Goal: Information Seeking & Learning: Learn about a topic

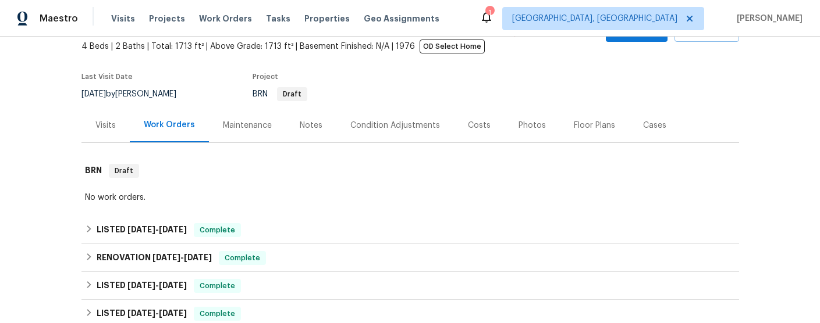
scroll to position [70, 0]
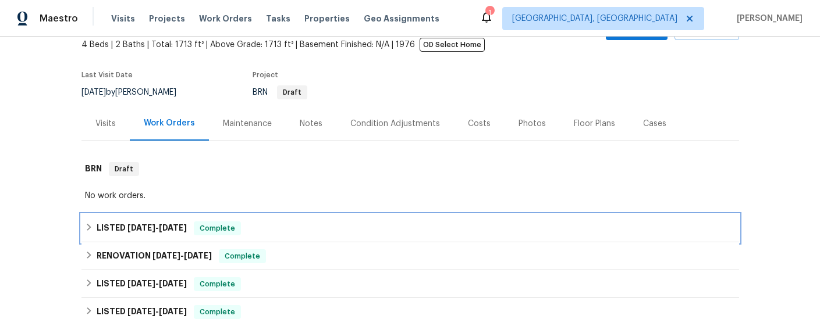
click at [151, 225] on span "[DATE]" at bounding box center [141, 228] width 28 height 8
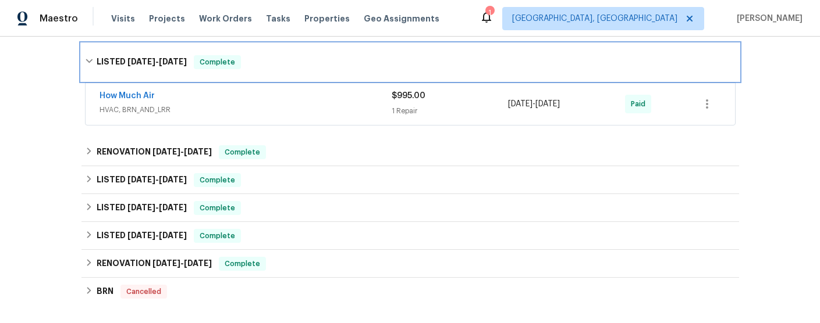
scroll to position [243, 0]
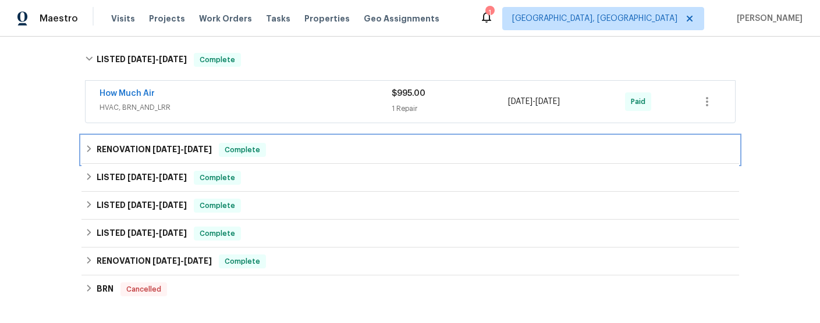
click at [131, 144] on h6 "RENOVATION [DATE] - [DATE]" at bounding box center [154, 150] width 115 height 14
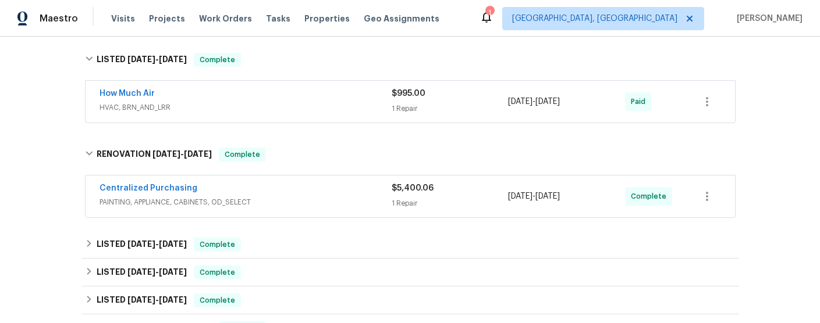
click at [286, 205] on span "PAINTING, APPLIANCE, CABINETS, OD_SELECT" at bounding box center [245, 203] width 292 height 12
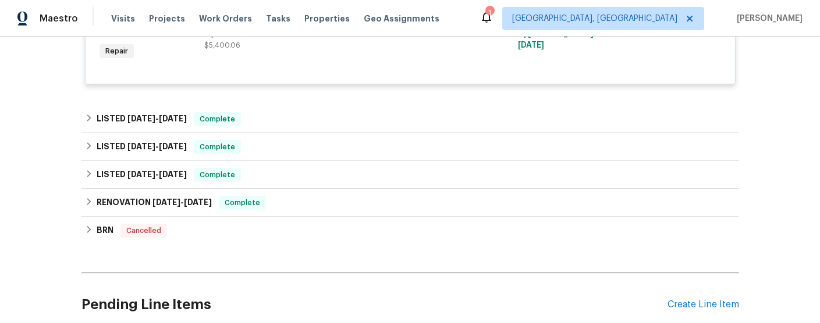
scroll to position [489, 0]
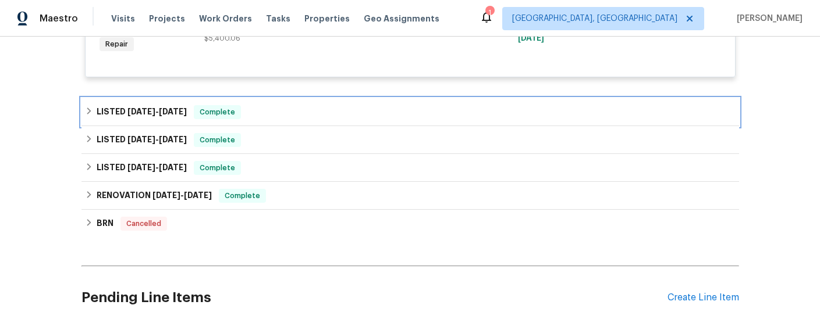
click at [104, 108] on h6 "LISTED [DATE] - [DATE]" at bounding box center [142, 112] width 90 height 14
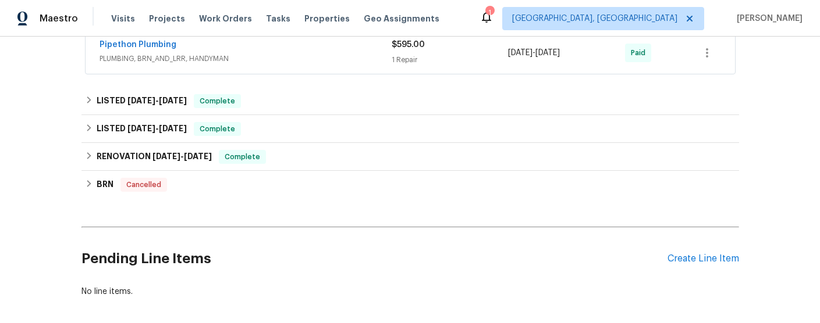
scroll to position [623, 0]
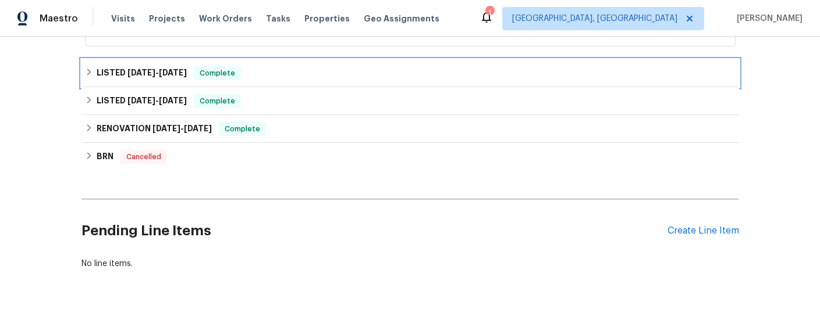
click at [160, 72] on span "[DATE] - [DATE]" at bounding box center [156, 73] width 59 height 8
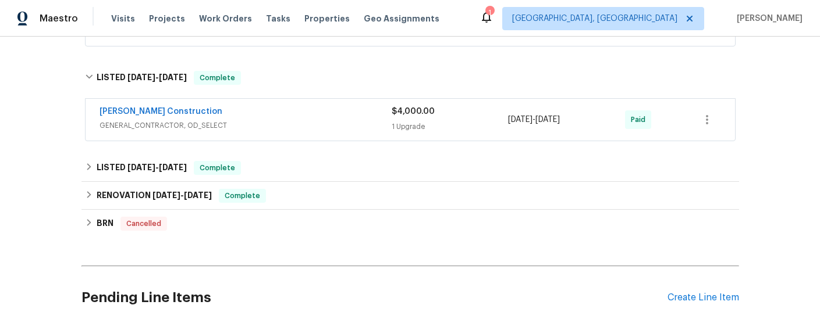
click at [255, 116] on div "[PERSON_NAME] Construction" at bounding box center [245, 113] width 292 height 14
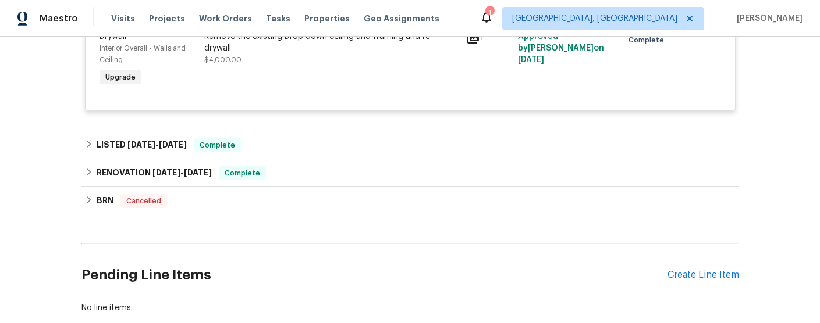
scroll to position [826, 0]
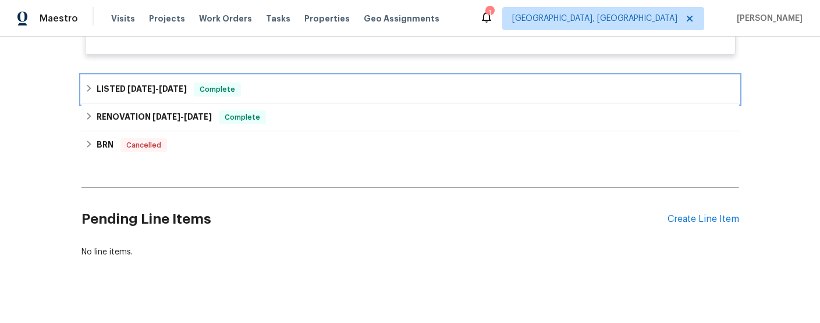
click at [152, 90] on span "[DATE] - [DATE]" at bounding box center [156, 89] width 59 height 8
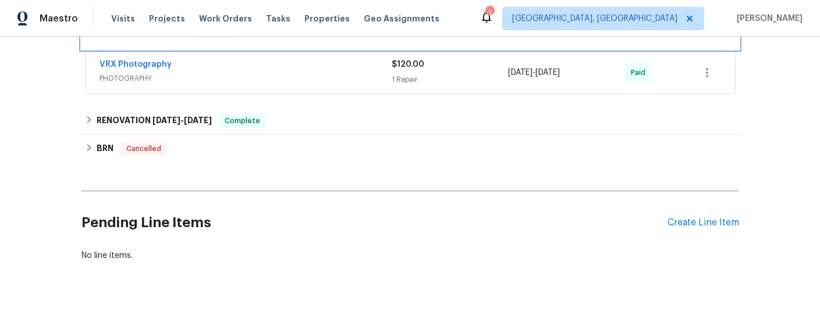
scroll to position [908, 0]
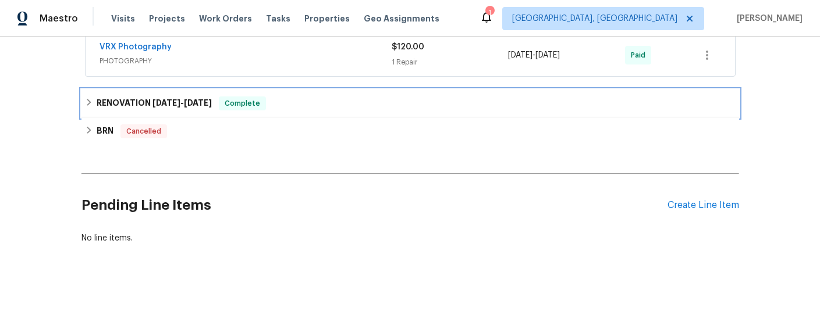
click at [178, 107] on h6 "RENOVATION [DATE] - [DATE]" at bounding box center [154, 104] width 115 height 14
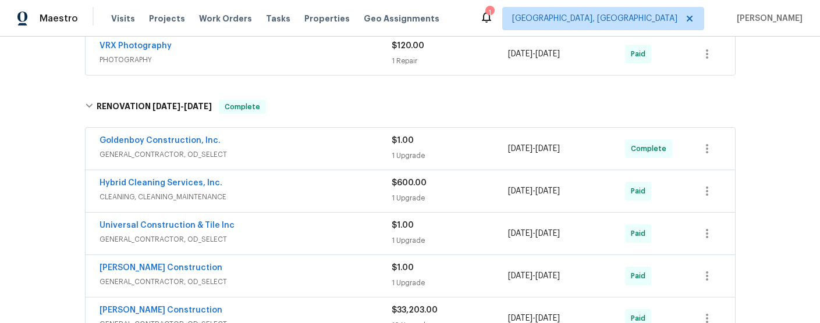
click at [269, 158] on span "GENERAL_CONTRACTOR, OD_SELECT" at bounding box center [245, 155] width 292 height 12
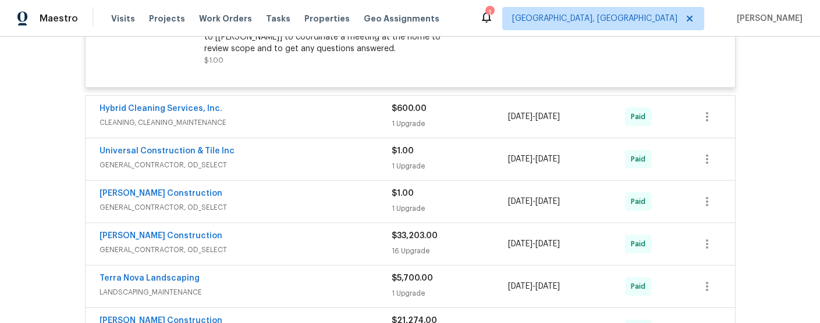
scroll to position [1132, 0]
click at [257, 112] on div "Hybrid Cleaning Services, Inc." at bounding box center [245, 108] width 292 height 14
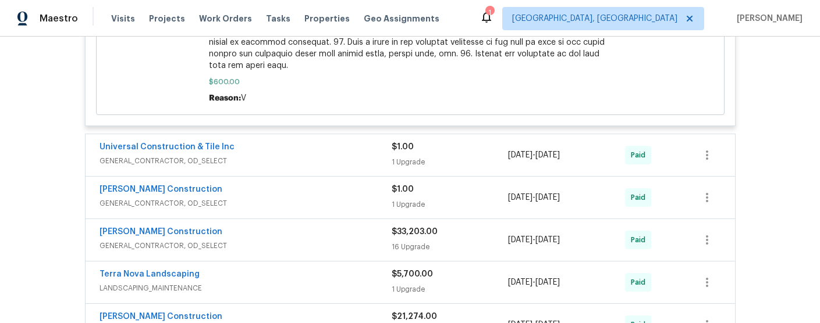
scroll to position [1675, 0]
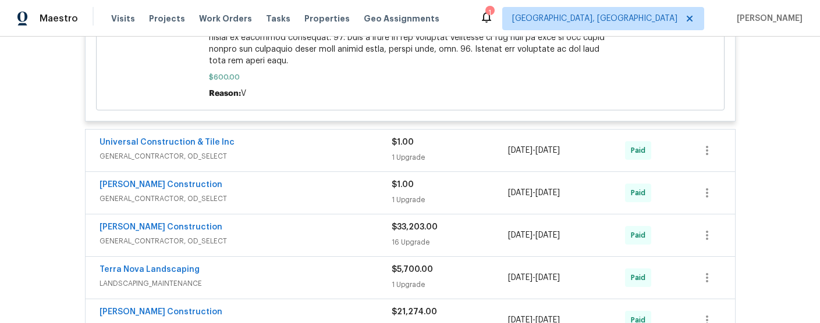
click at [243, 151] on span "GENERAL_CONTRACTOR, OD_SELECT" at bounding box center [245, 157] width 292 height 12
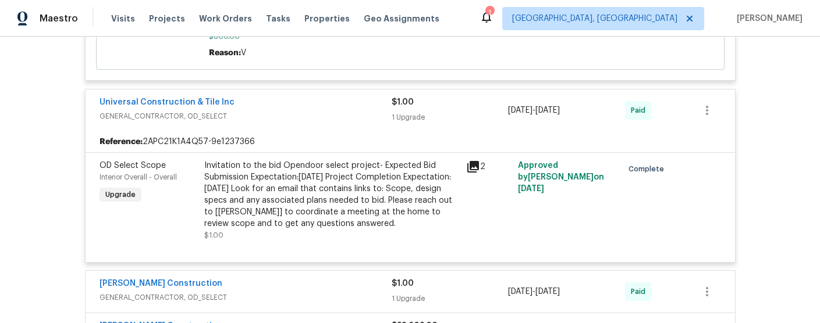
scroll to position [1716, 0]
click at [472, 161] on icon at bounding box center [473, 167] width 12 height 12
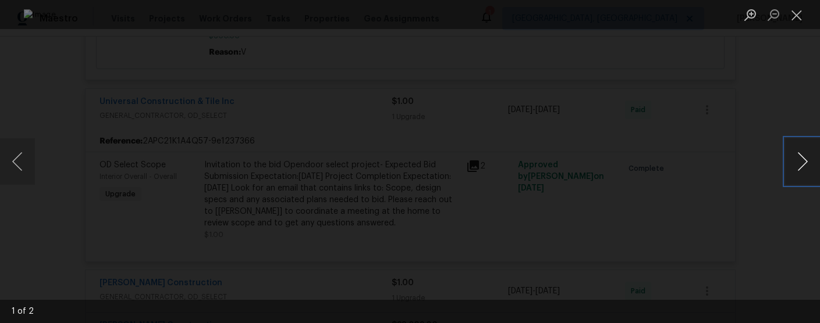
click at [794, 164] on button "Next image" at bounding box center [802, 161] width 35 height 47
click at [797, 18] on button "Close lightbox" at bounding box center [796, 15] width 23 height 20
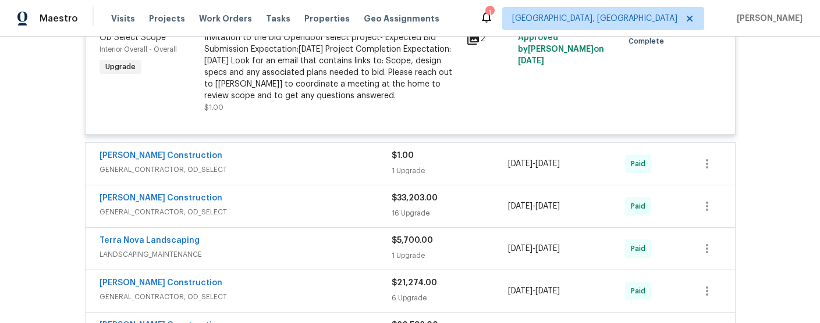
scroll to position [1844, 0]
click at [307, 163] on span "GENERAL_CONTRACTOR, OD_SELECT" at bounding box center [245, 169] width 292 height 12
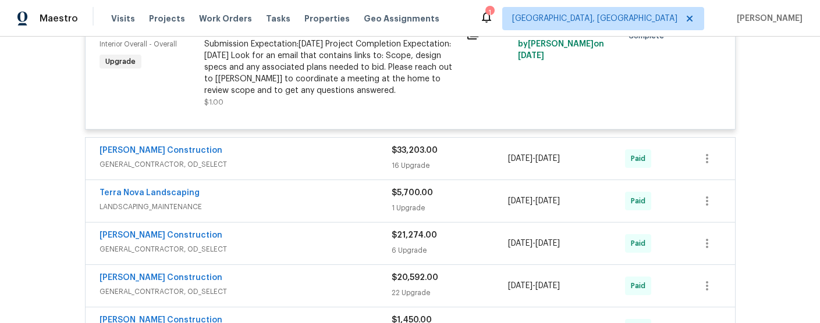
scroll to position [2033, 0]
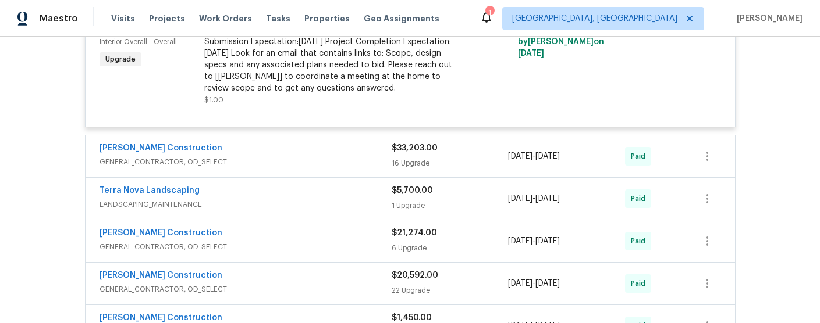
click at [293, 146] on div "[PERSON_NAME] Construction" at bounding box center [245, 150] width 292 height 14
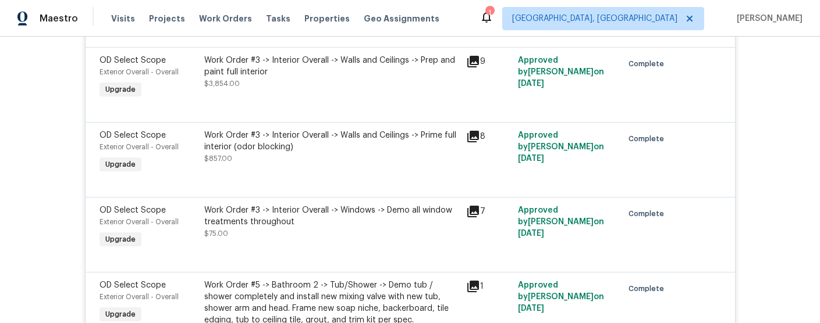
scroll to position [2487, 0]
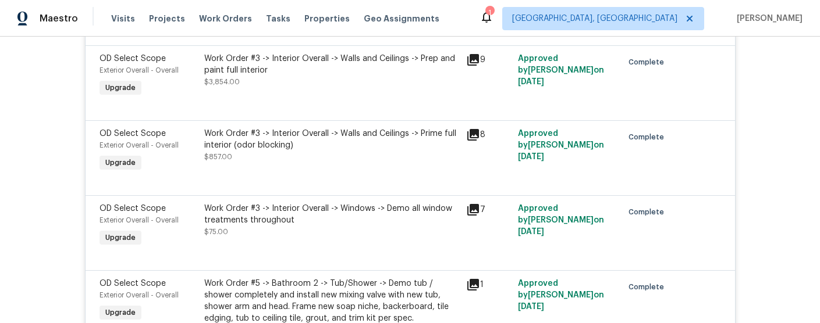
click at [473, 129] on icon at bounding box center [473, 135] width 12 height 12
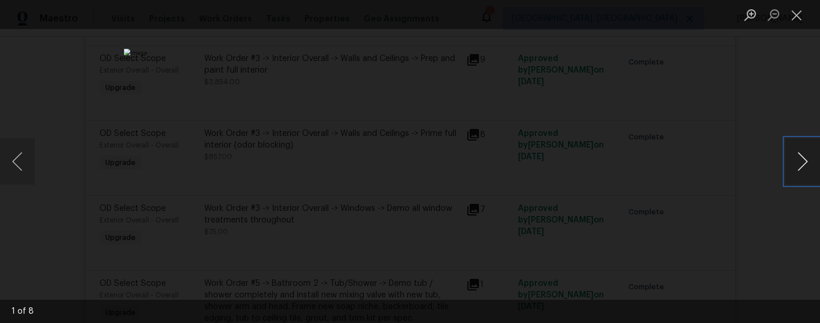
click at [801, 165] on button "Next image" at bounding box center [802, 161] width 35 height 47
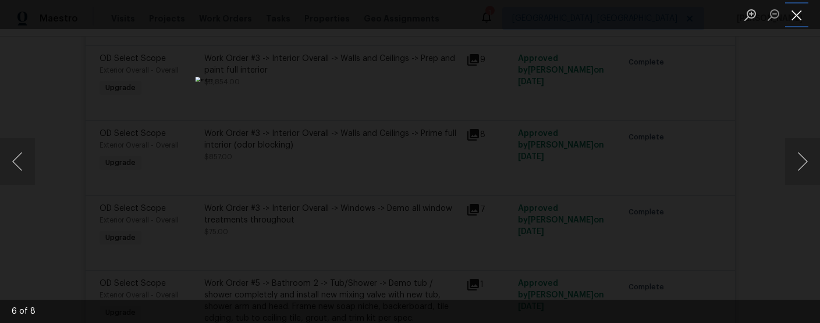
click at [795, 19] on button "Close lightbox" at bounding box center [796, 15] width 23 height 20
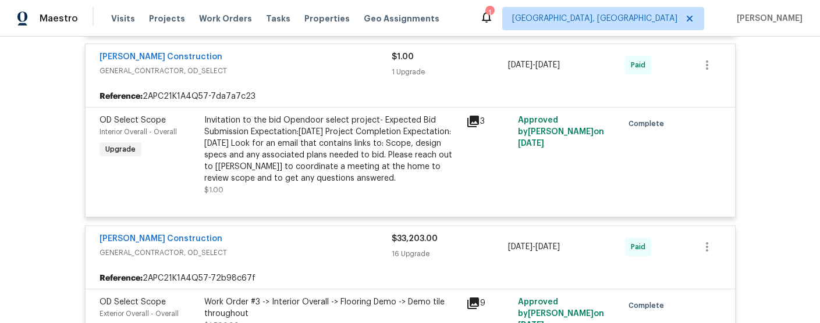
scroll to position [1940, 0]
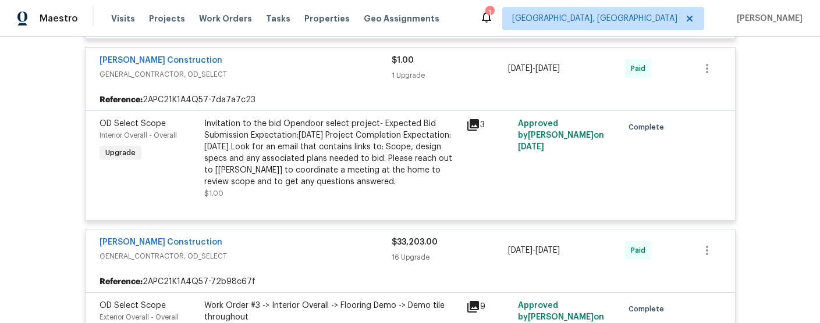
click at [152, 237] on span "[PERSON_NAME] Construction" at bounding box center [160, 243] width 123 height 12
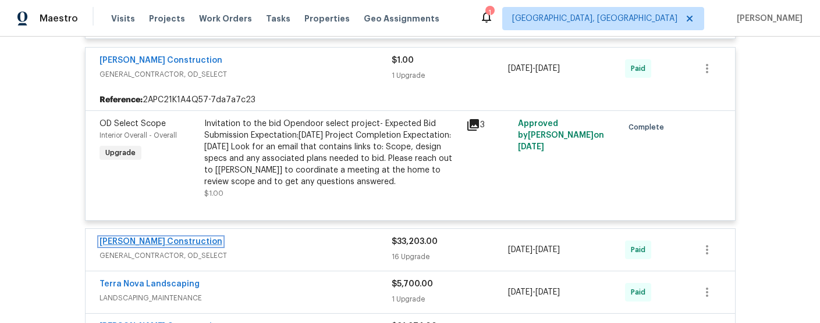
click at [152, 238] on link "[PERSON_NAME] Construction" at bounding box center [160, 242] width 123 height 8
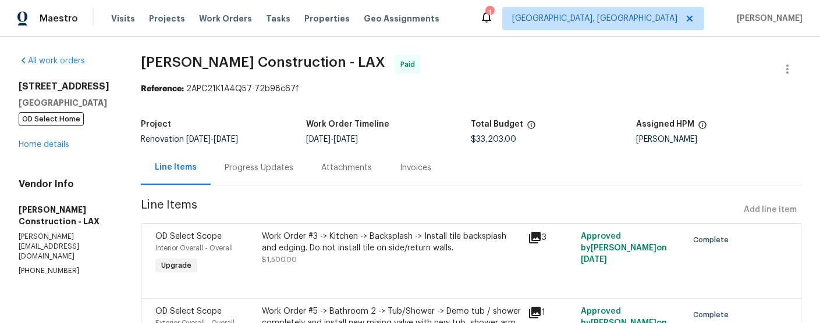
click at [424, 166] on div "Invoices" at bounding box center [415, 168] width 31 height 12
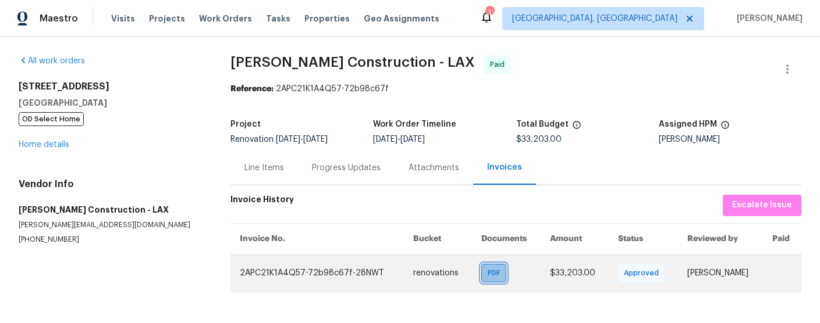
click at [481, 281] on div "PDF" at bounding box center [493, 273] width 25 height 19
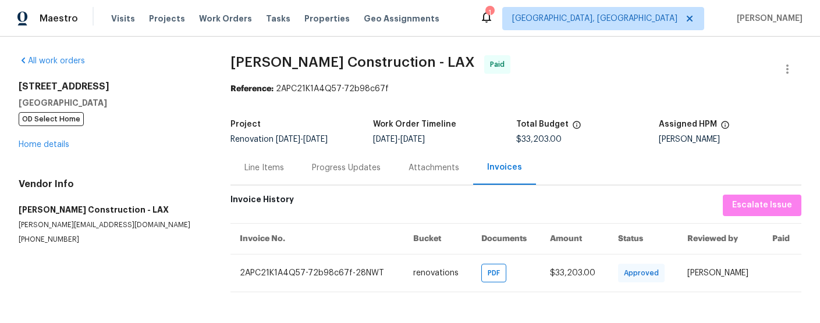
click at [426, 169] on div "Attachments" at bounding box center [433, 168] width 51 height 12
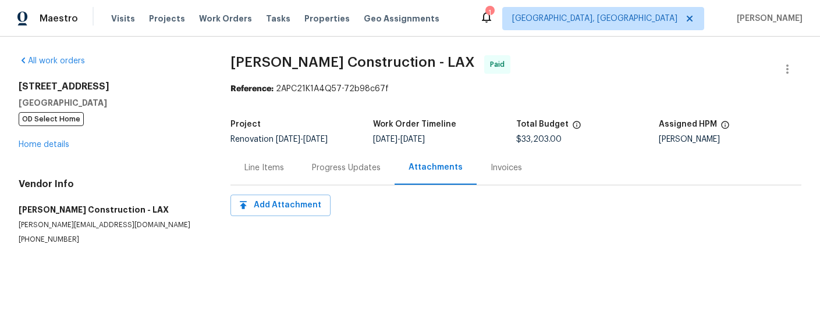
click at [262, 169] on div "Line Items" at bounding box center [264, 168] width 40 height 12
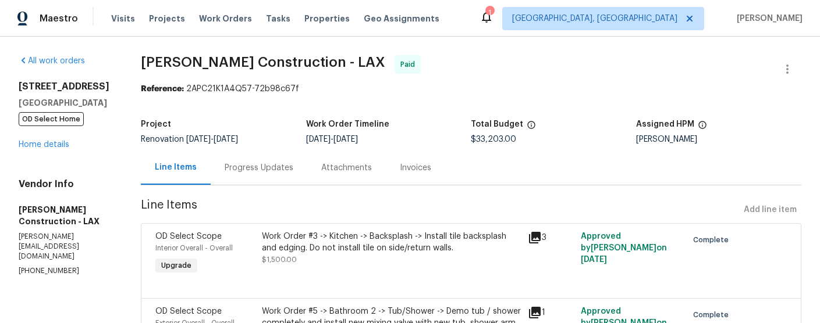
click at [268, 166] on div "Progress Updates" at bounding box center [259, 168] width 69 height 12
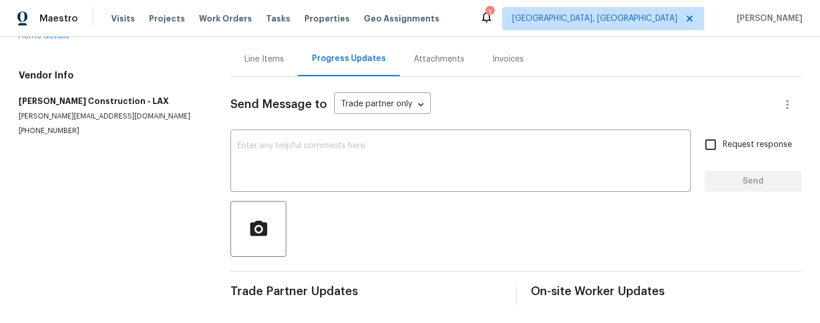
scroll to position [60, 0]
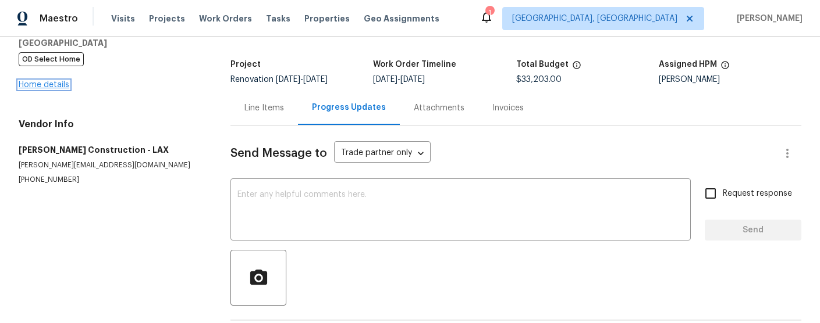
click at [43, 86] on link "Home details" at bounding box center [44, 85] width 51 height 8
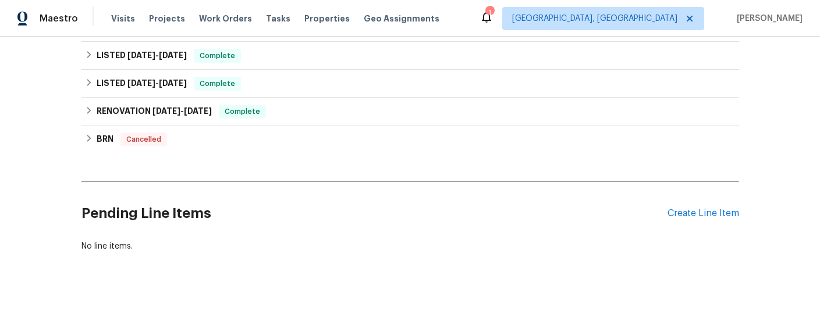
scroll to position [327, 0]
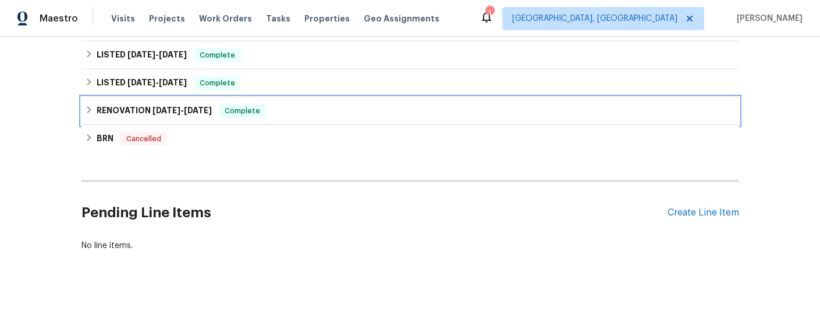
click at [204, 111] on span "[DATE]" at bounding box center [198, 110] width 28 height 8
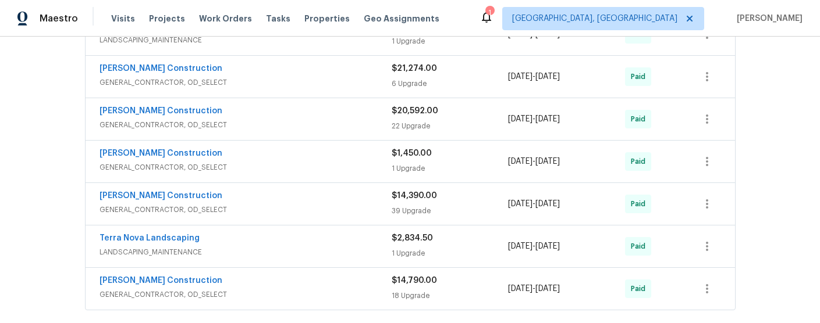
scroll to position [673, 0]
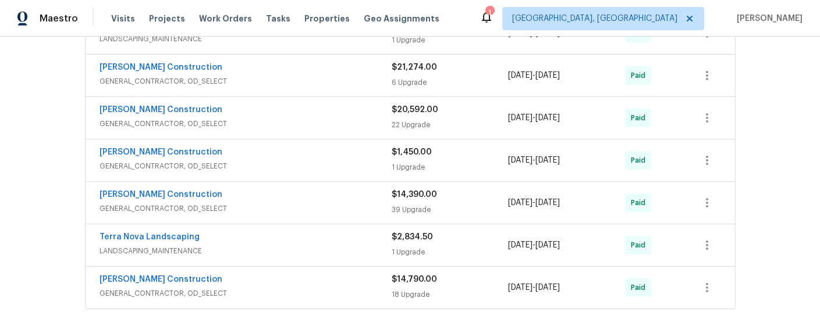
click at [261, 77] on span "GENERAL_CONTRACTOR, OD_SELECT" at bounding box center [245, 82] width 292 height 12
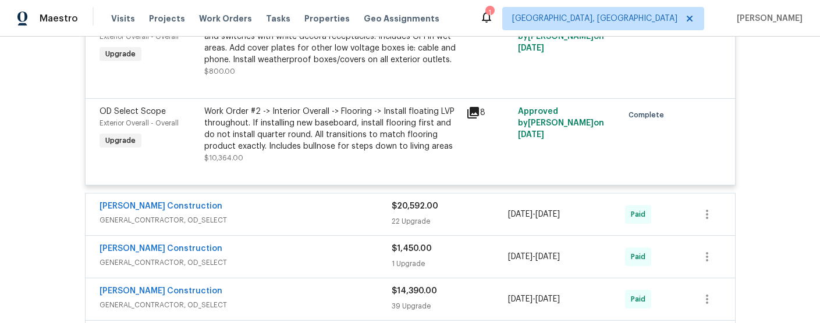
scroll to position [1102, 0]
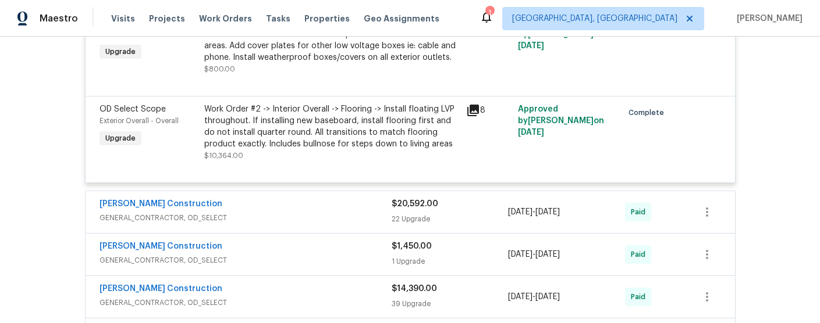
click at [477, 108] on icon at bounding box center [473, 111] width 12 height 12
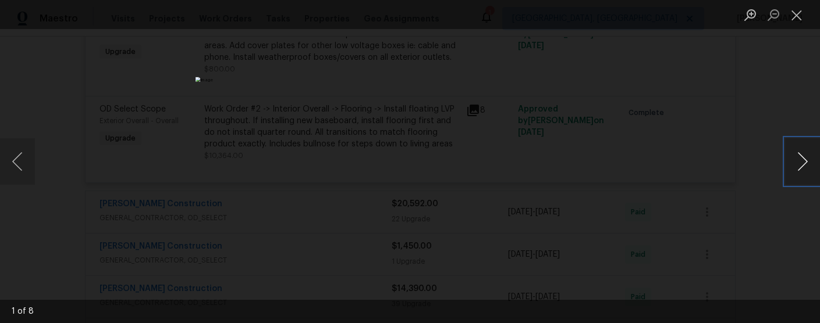
click at [802, 161] on button "Next image" at bounding box center [802, 161] width 35 height 47
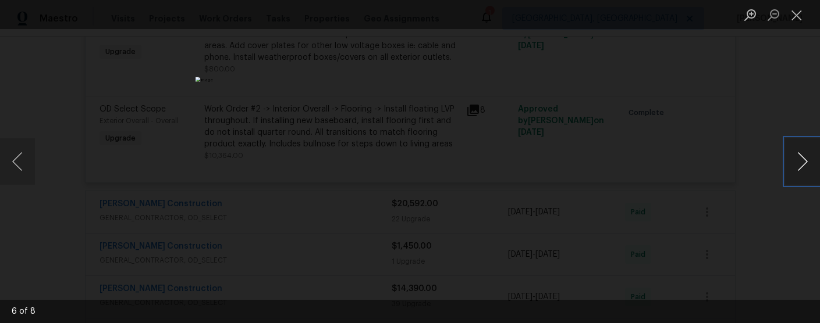
click at [802, 161] on button "Next image" at bounding box center [802, 161] width 35 height 47
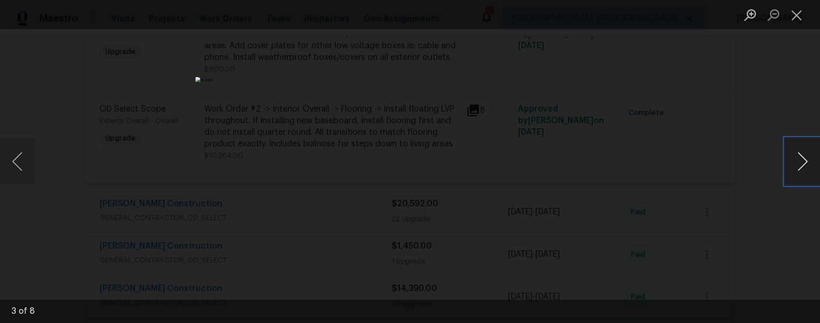
click at [802, 161] on button "Next image" at bounding box center [802, 161] width 35 height 47
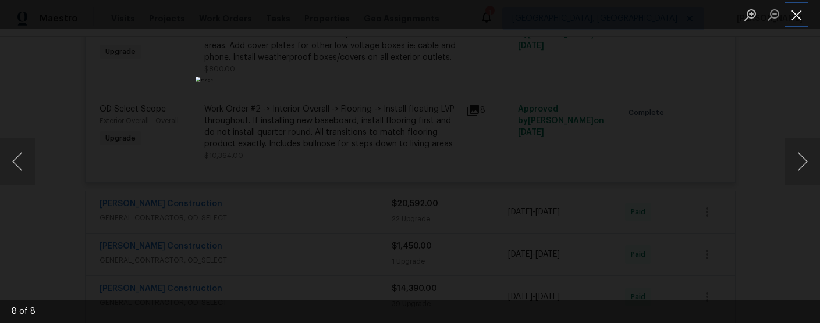
click at [793, 12] on button "Close lightbox" at bounding box center [796, 15] width 23 height 20
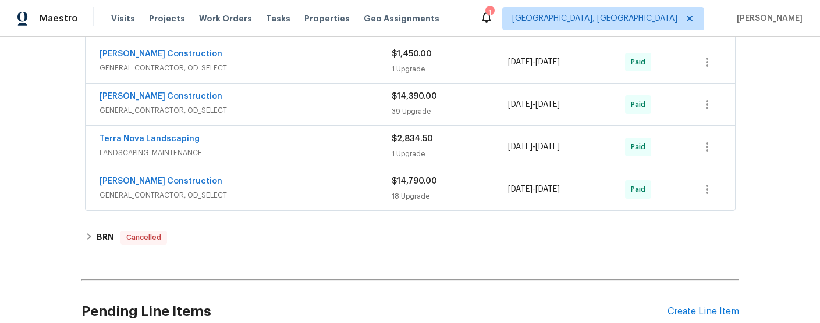
scroll to position [1297, 0]
